Goal: Task Accomplishment & Management: Manage account settings

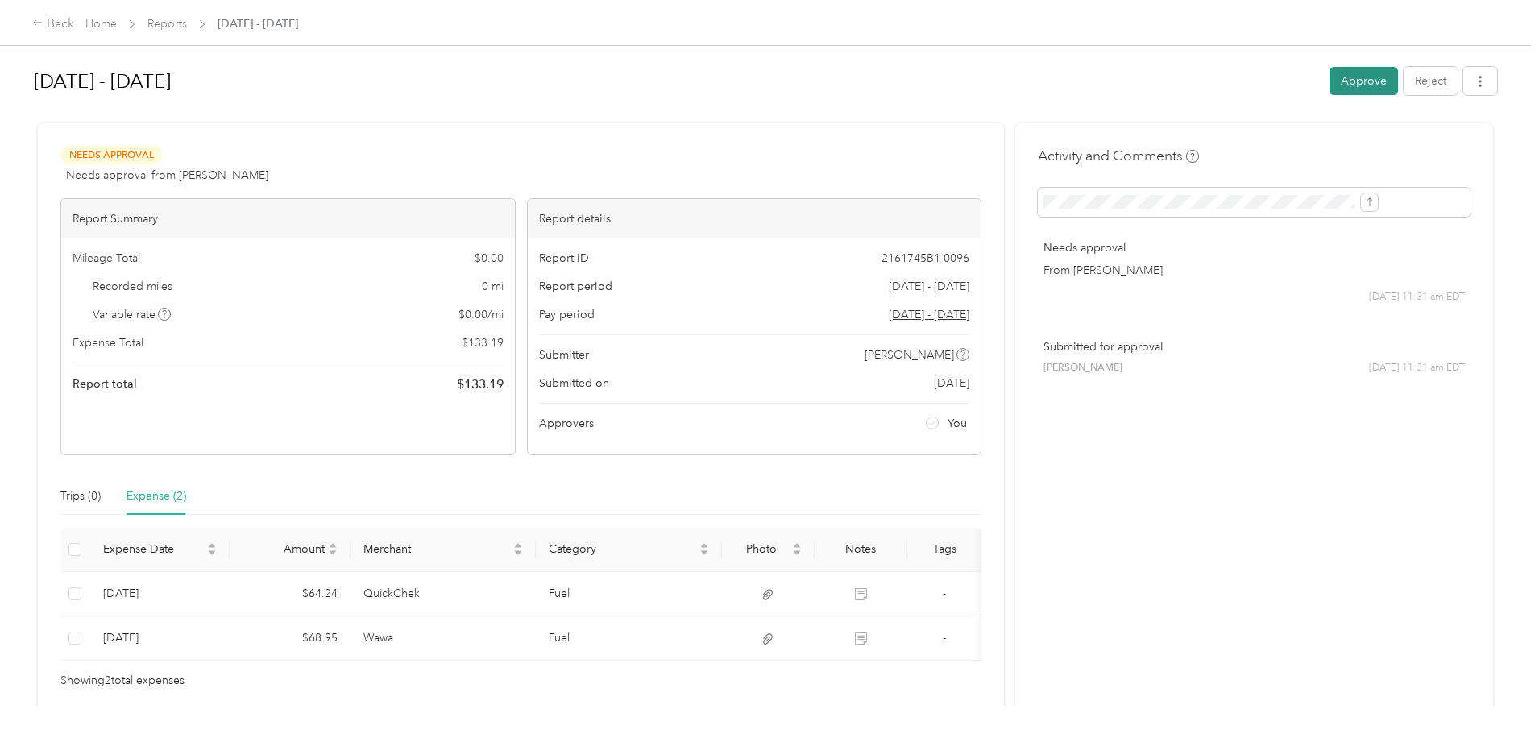
click at [1330, 87] on button "Approve" at bounding box center [1364, 81] width 69 height 28
click at [1330, 93] on button "Approve" at bounding box center [1364, 81] width 69 height 28
click at [1330, 91] on button "Approve" at bounding box center [1364, 81] width 69 height 28
